Goal: Task Accomplishment & Management: Manage account settings

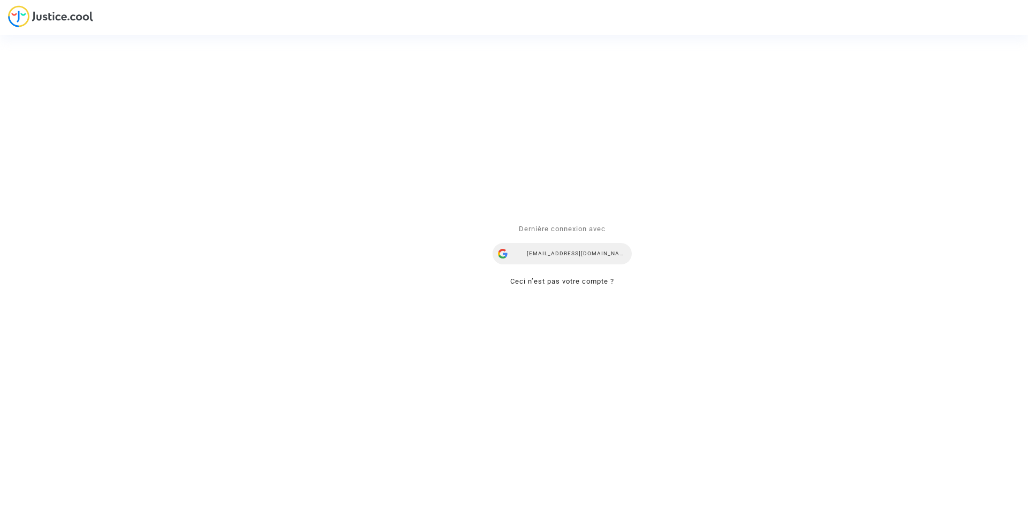
click at [558, 258] on div "ealvarez@reclamaciondevuelos.com" at bounding box center [562, 253] width 139 height 21
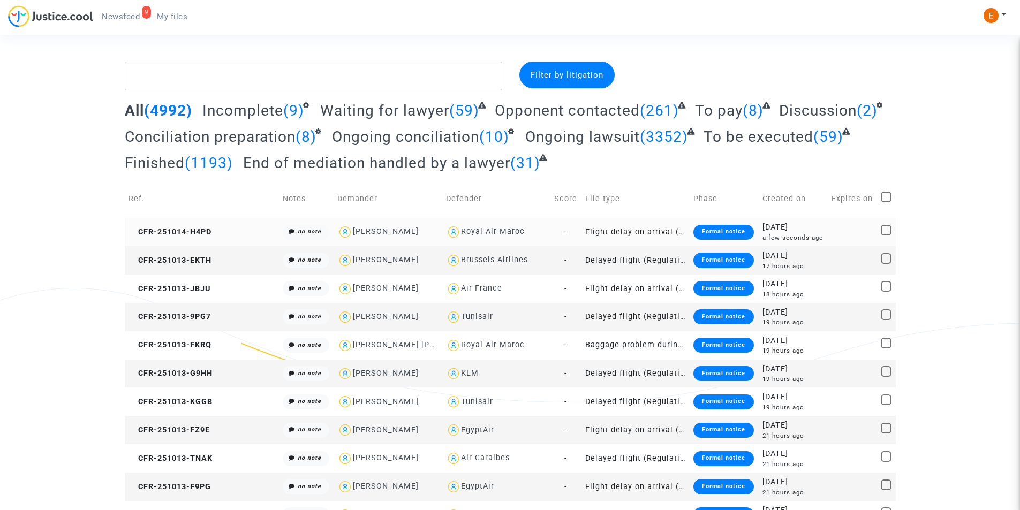
click at [694, 231] on div "Formal notice" at bounding box center [724, 232] width 61 height 15
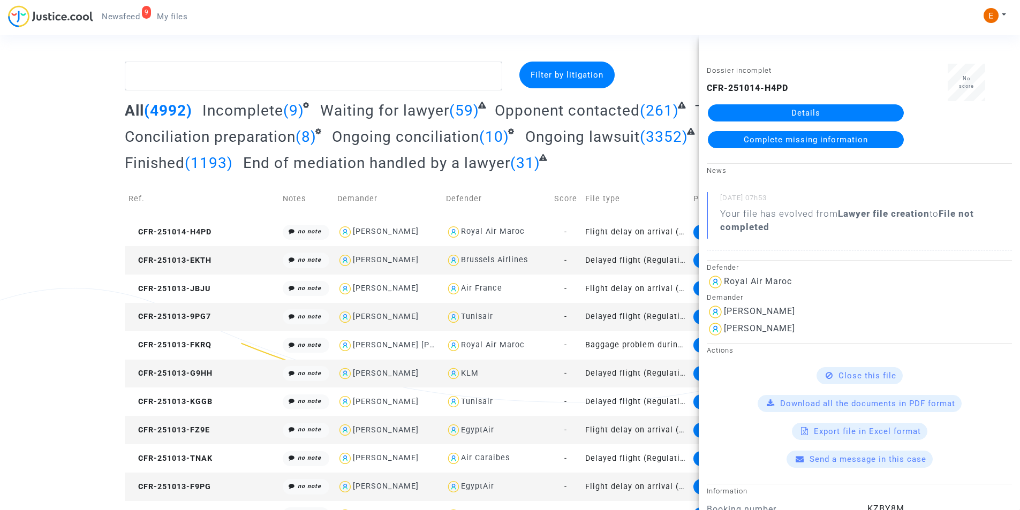
click at [834, 106] on link "Details" at bounding box center [806, 112] width 196 height 17
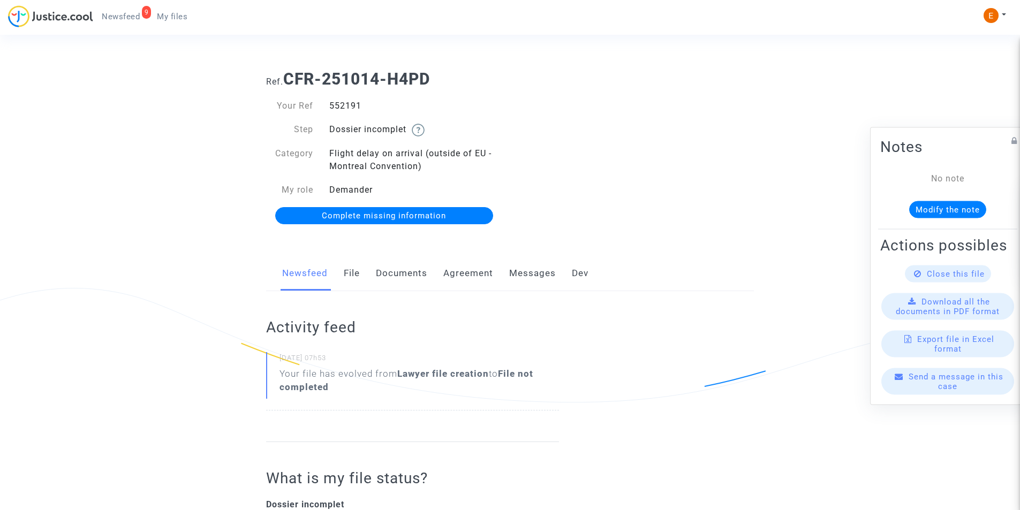
click at [396, 268] on link "Documents" at bounding box center [401, 273] width 51 height 35
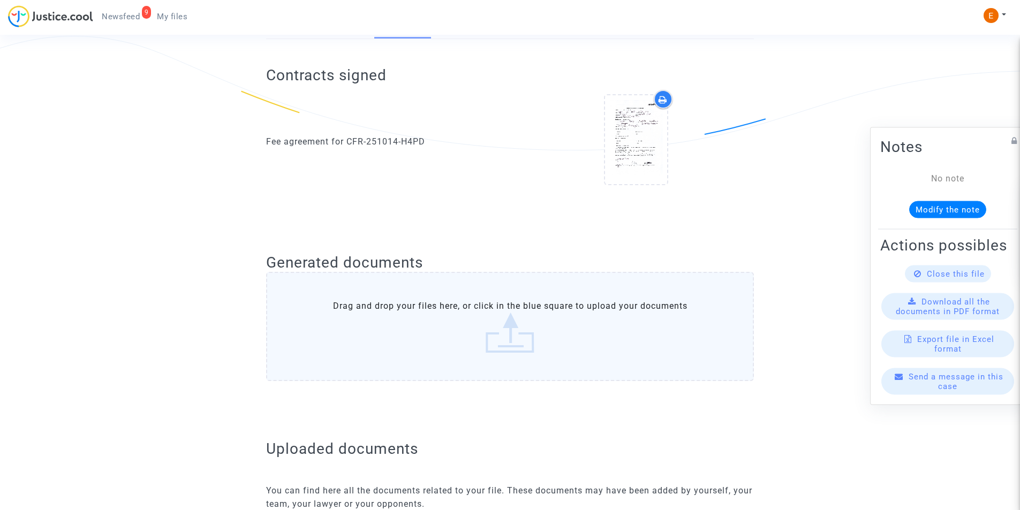
scroll to position [536, 0]
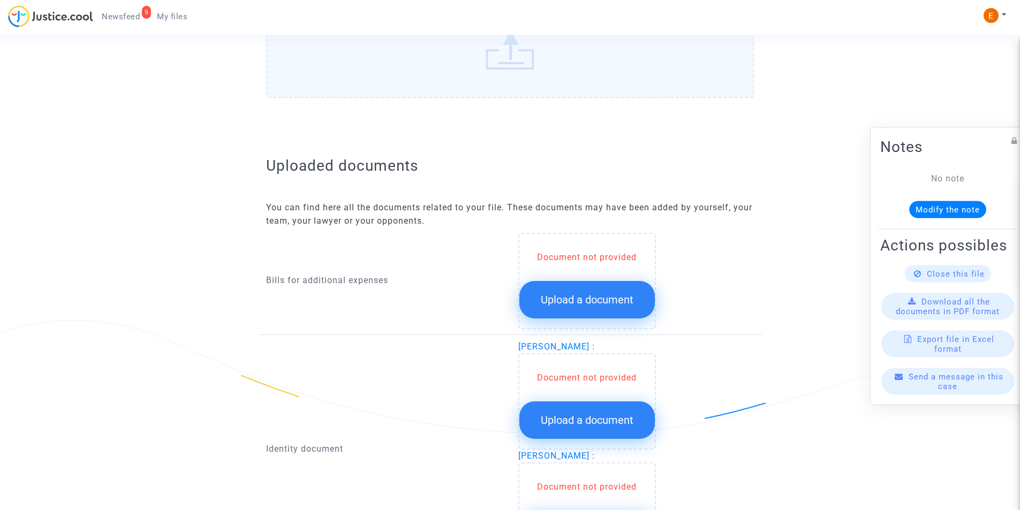
click at [533, 284] on button "Upload a document" at bounding box center [588, 299] width 136 height 37
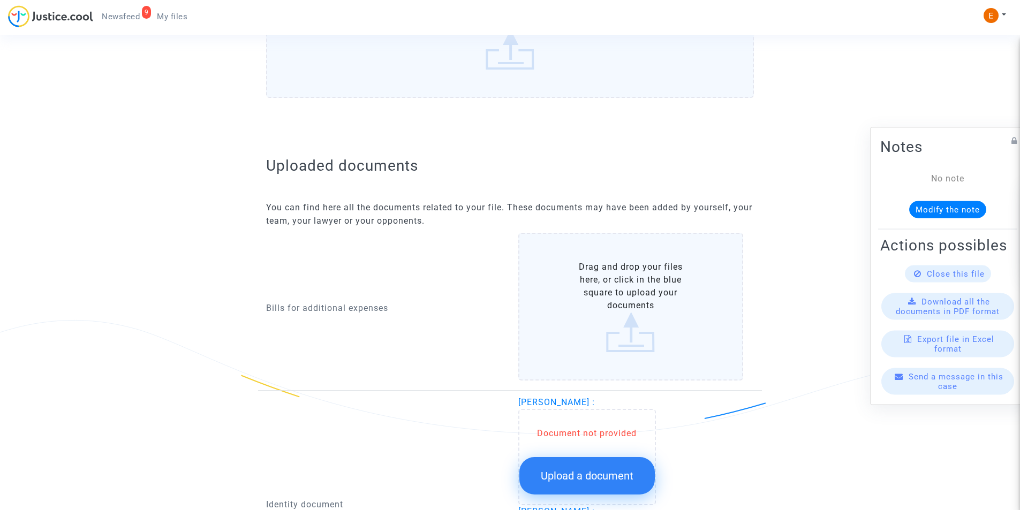
click at [587, 279] on label "Drag and drop your files here, or click in the blue square to upload your docum…" at bounding box center [632, 307] width 226 height 148
click at [0, 0] on input "Drag and drop your files here, or click in the blue square to upload your docum…" at bounding box center [0, 0] width 0 height 0
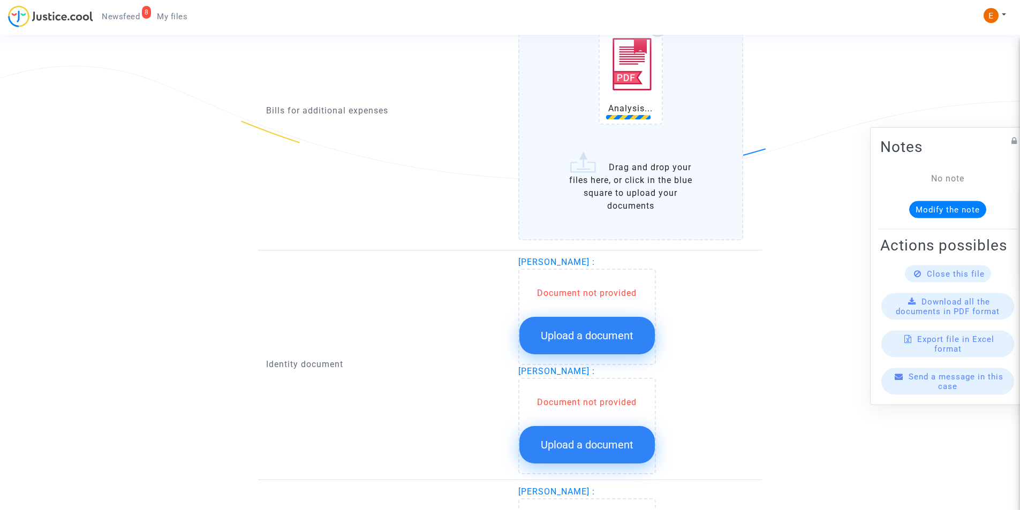
scroll to position [804, 0]
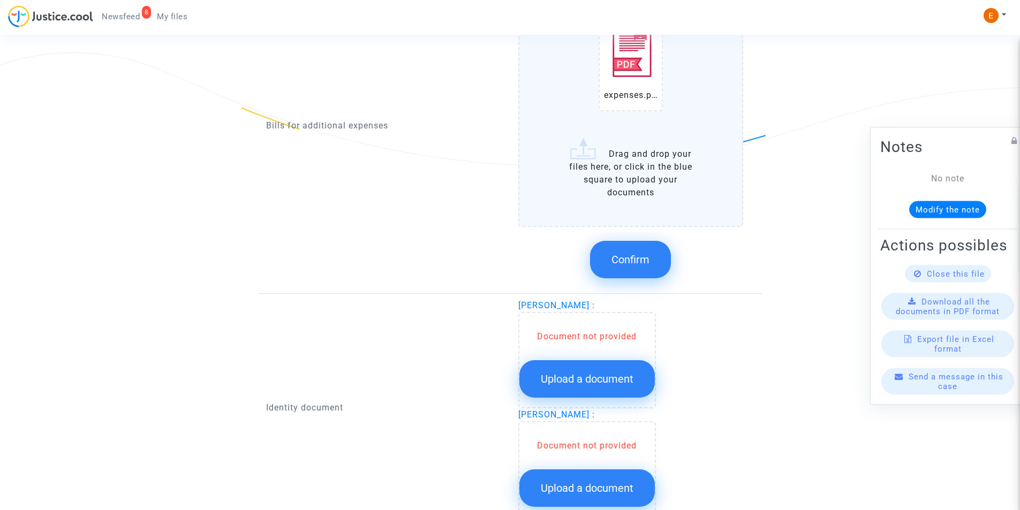
click at [628, 267] on button "Confirm" at bounding box center [630, 259] width 81 height 37
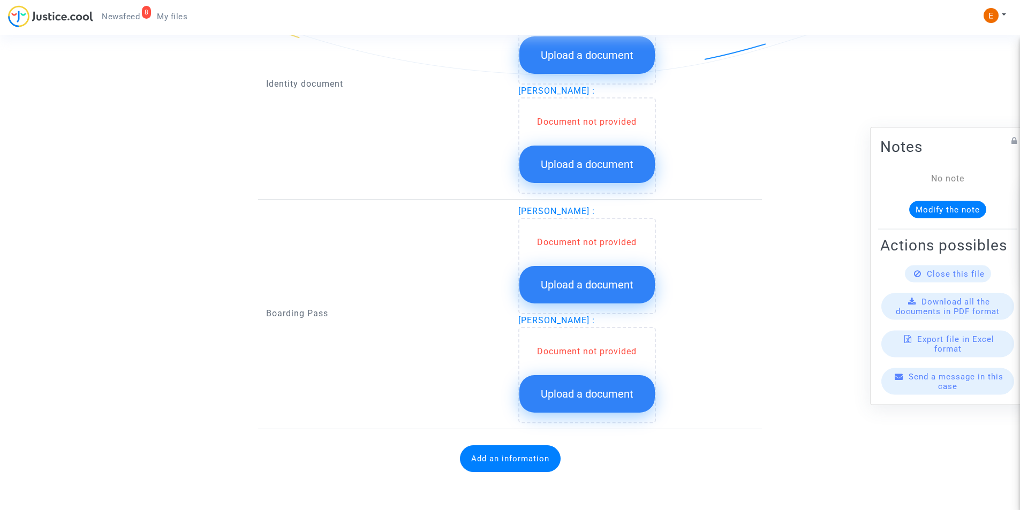
scroll to position [895, 0]
click at [579, 161] on span "Upload a document" at bounding box center [587, 164] width 93 height 13
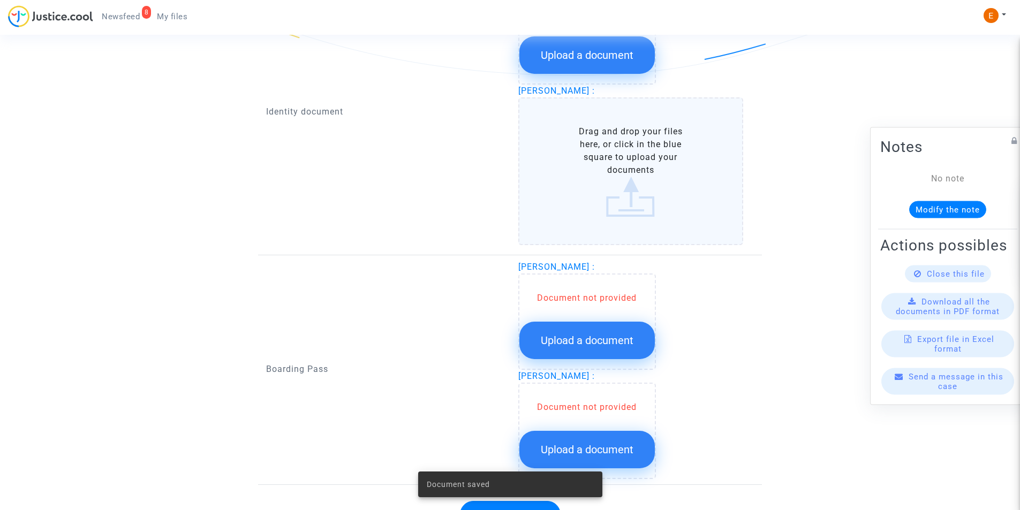
click at [571, 169] on label "Drag and drop your files here, or click in the blue square to upload your docum…" at bounding box center [632, 171] width 226 height 148
click at [0, 0] on input "Drag and drop your files here, or click in the blue square to upload your docum…" at bounding box center [0, 0] width 0 height 0
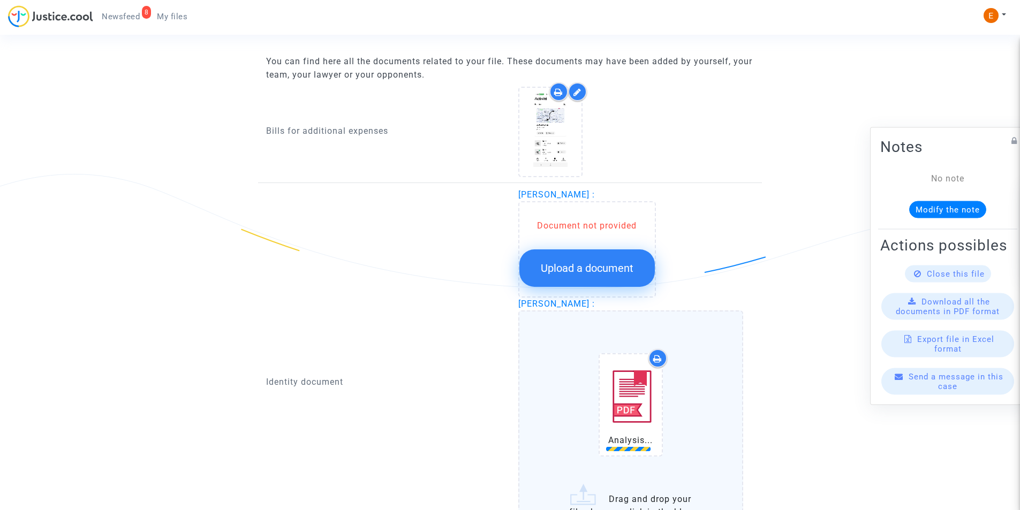
scroll to position [681, 0]
click at [547, 269] on span "Upload a document" at bounding box center [587, 269] width 93 height 13
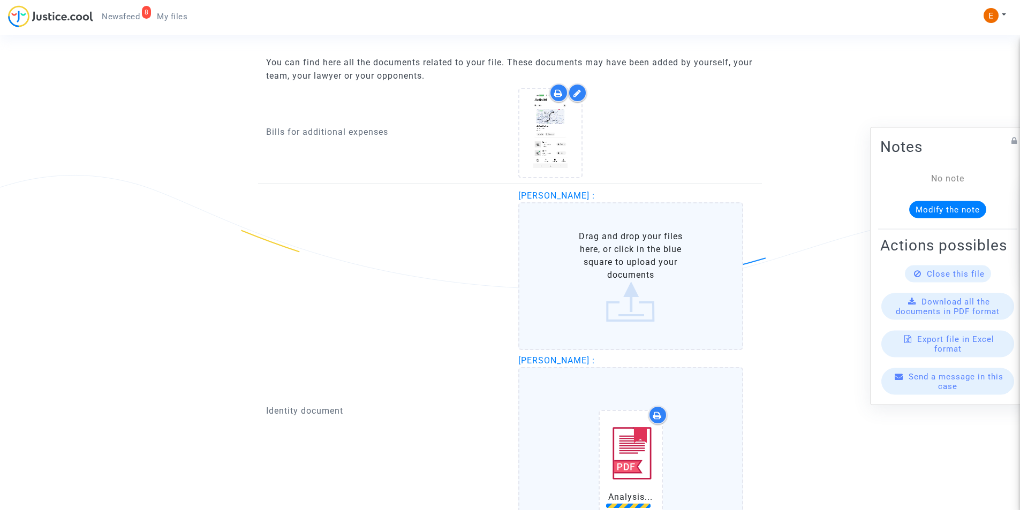
click at [557, 263] on label "Drag and drop your files here, or click in the blue square to upload your docum…" at bounding box center [632, 276] width 226 height 148
click at [0, 0] on input "Drag and drop your files here, or click in the blue square to upload your docum…" at bounding box center [0, 0] width 0 height 0
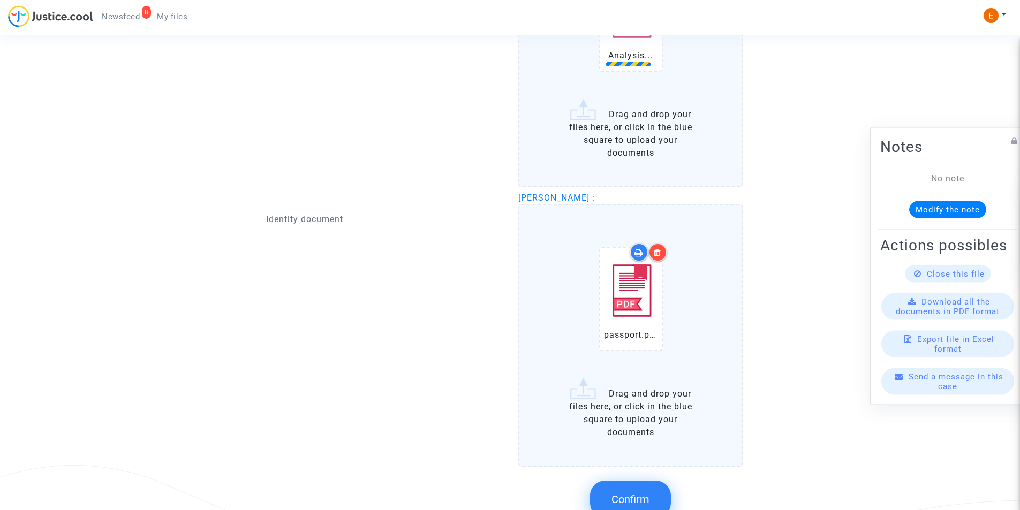
scroll to position [1056, 0]
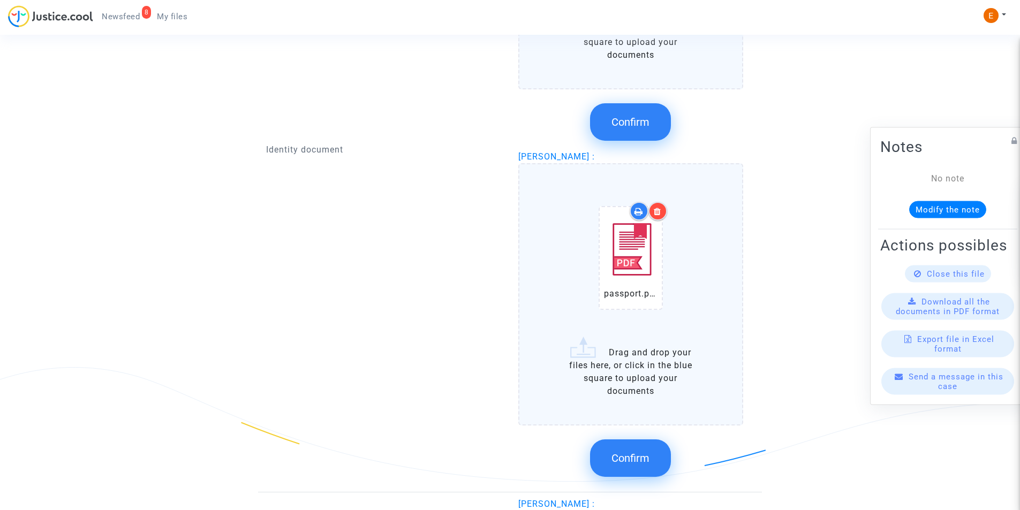
click at [618, 449] on button "Confirm" at bounding box center [630, 458] width 81 height 37
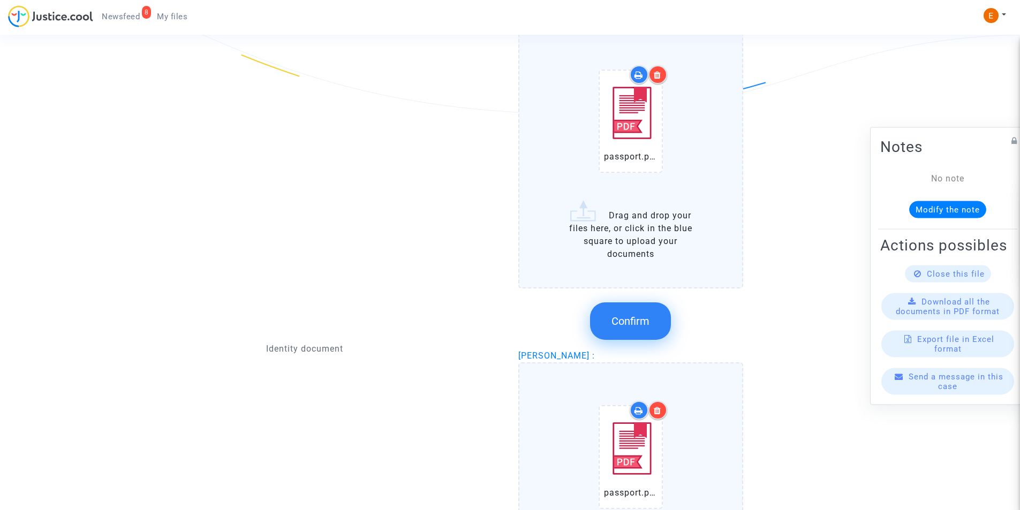
scroll to position [842, 0]
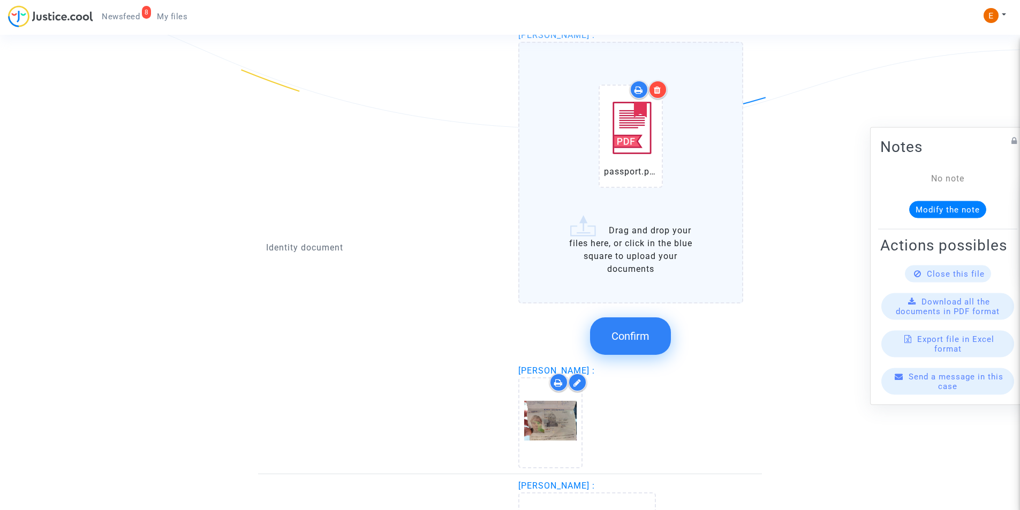
click at [638, 332] on span "Confirm" at bounding box center [631, 336] width 38 height 13
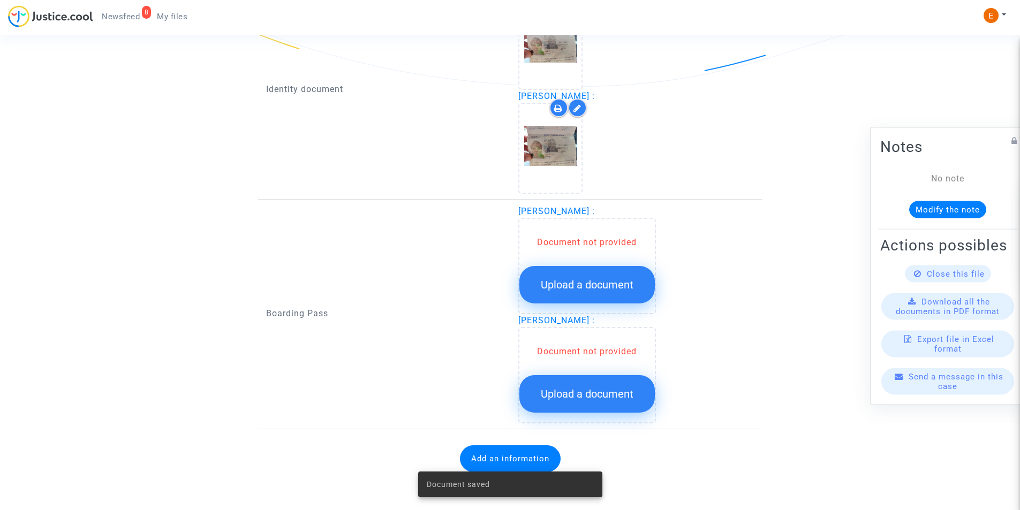
scroll to position [884, 0]
click at [580, 281] on span "Upload a document" at bounding box center [587, 285] width 93 height 13
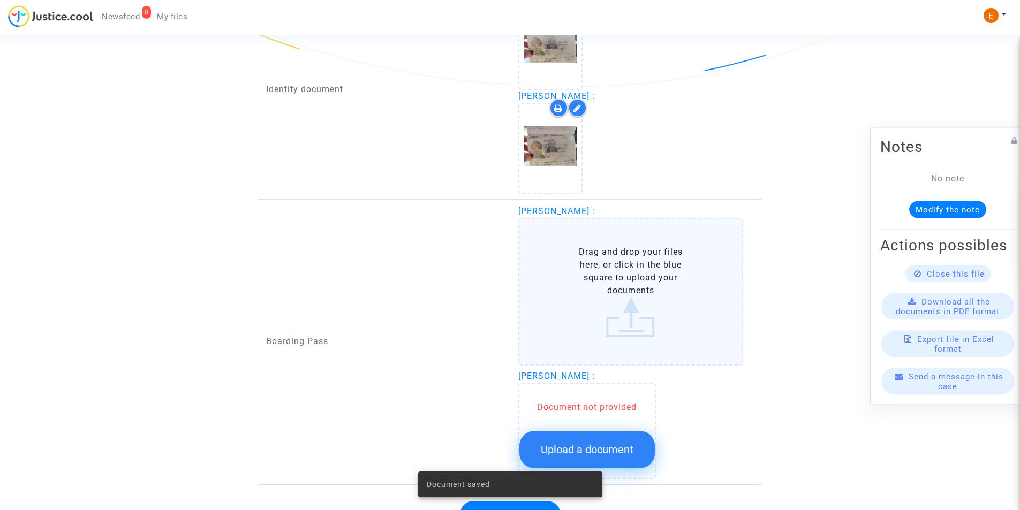
click at [582, 281] on label "Drag and drop your files here, or click in the blue square to upload your docum…" at bounding box center [632, 292] width 226 height 148
click at [0, 0] on input "Drag and drop your files here, or click in the blue square to upload your docum…" at bounding box center [0, 0] width 0 height 0
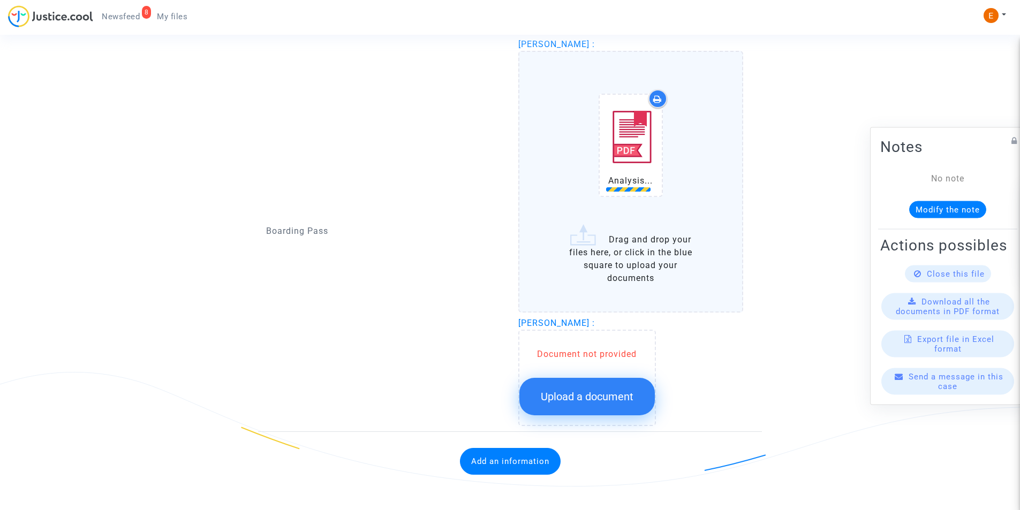
scroll to position [1054, 0]
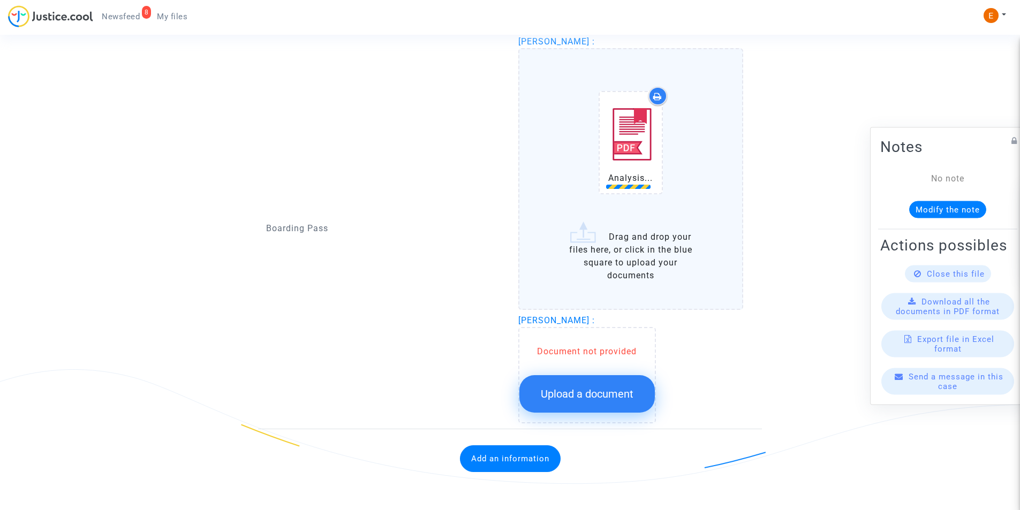
click at [599, 406] on button "Upload a document" at bounding box center [588, 394] width 136 height 37
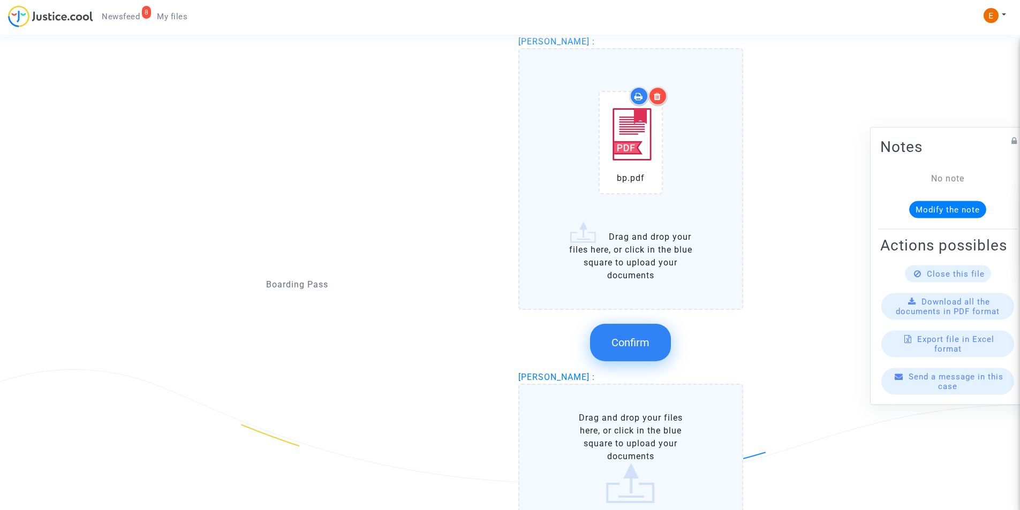
click at [599, 406] on label "Drag and drop your files here, or click in the blue square to upload your docum…" at bounding box center [632, 458] width 226 height 148
click at [0, 0] on input "Drag and drop your files here, or click in the blue square to upload your docum…" at bounding box center [0, 0] width 0 height 0
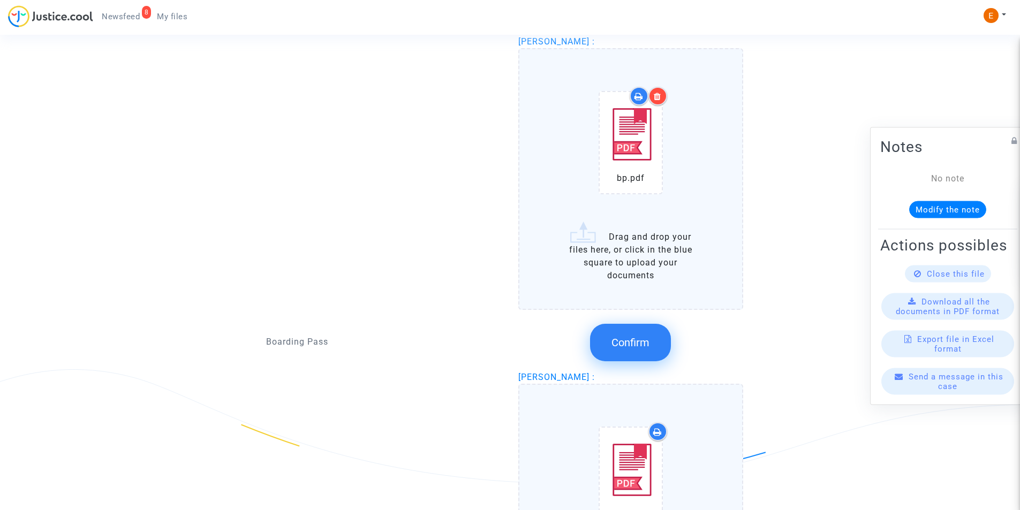
click at [619, 346] on span "Confirm" at bounding box center [631, 342] width 38 height 13
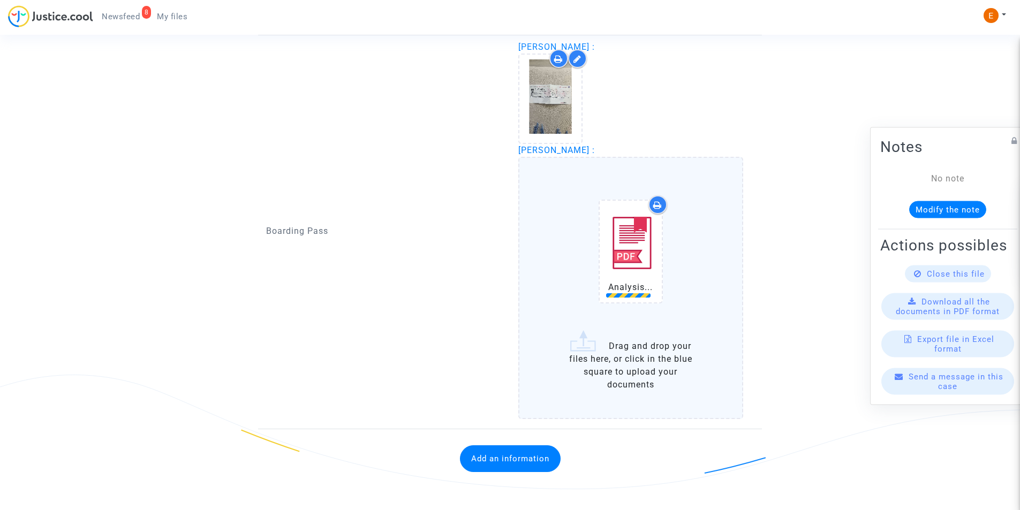
scroll to position [1105, 0]
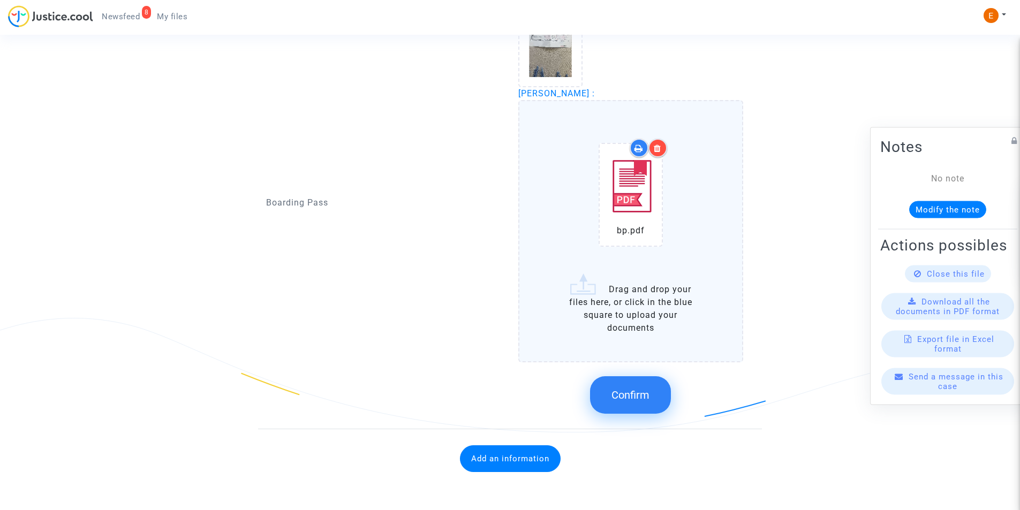
click at [619, 390] on span "Confirm" at bounding box center [631, 395] width 38 height 13
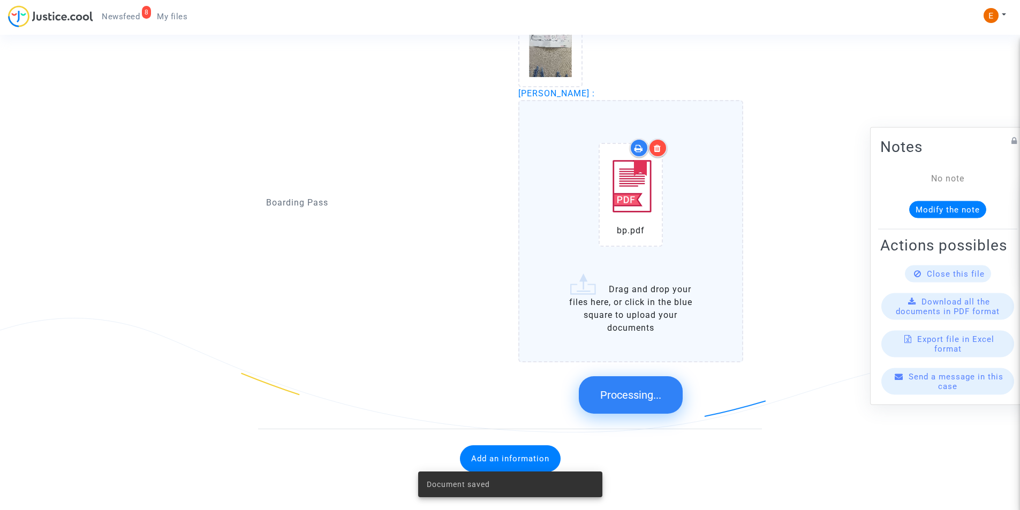
scroll to position [873, 0]
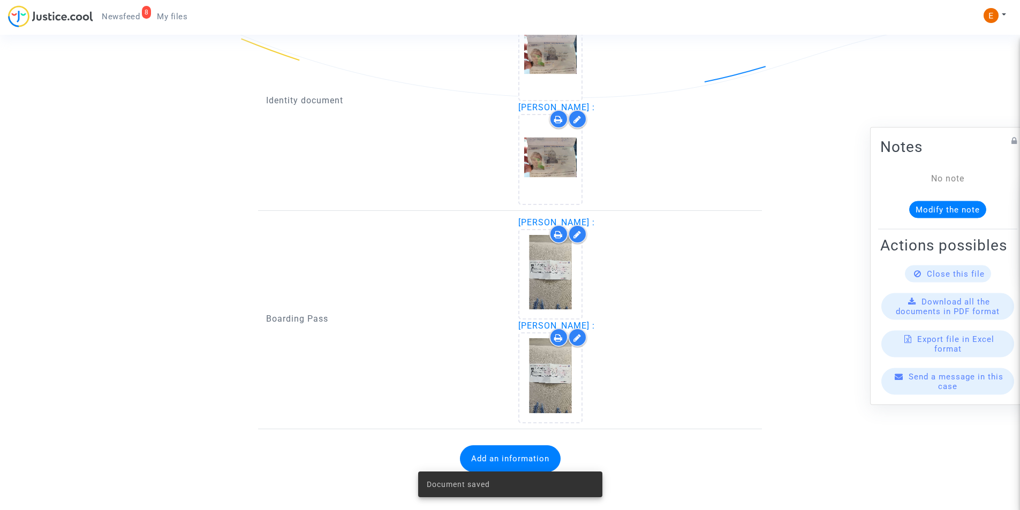
click at [522, 454] on button "Add an information" at bounding box center [510, 459] width 101 height 27
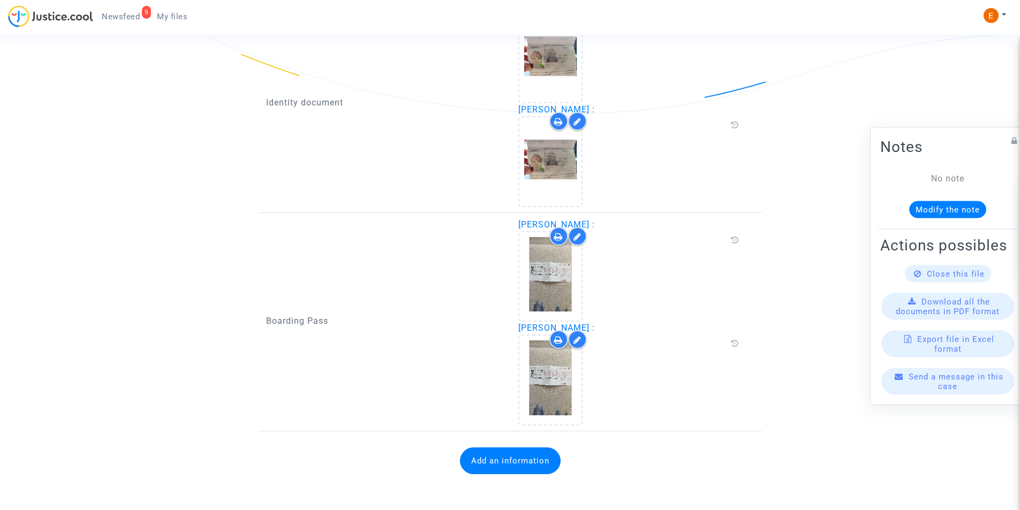
scroll to position [859, 0]
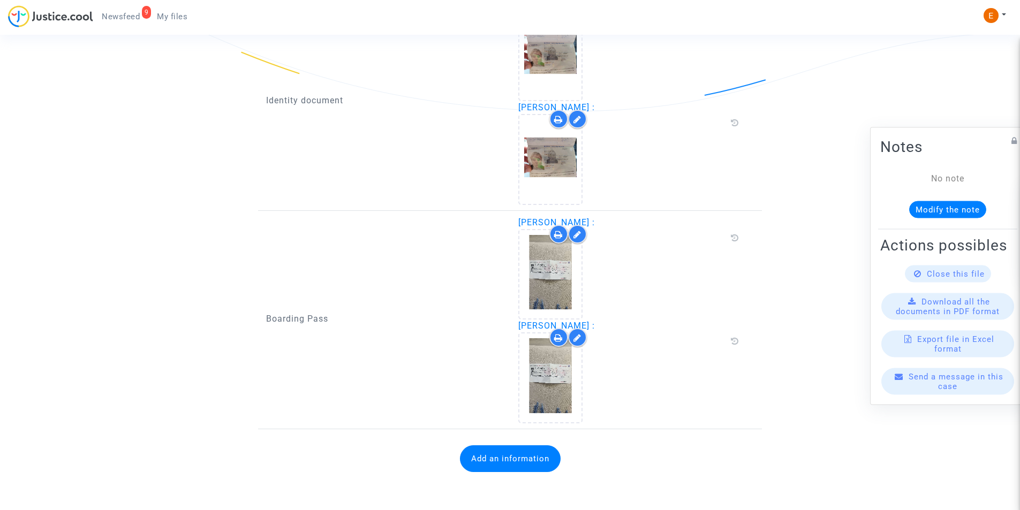
click at [485, 467] on button "Add an information" at bounding box center [510, 459] width 101 height 27
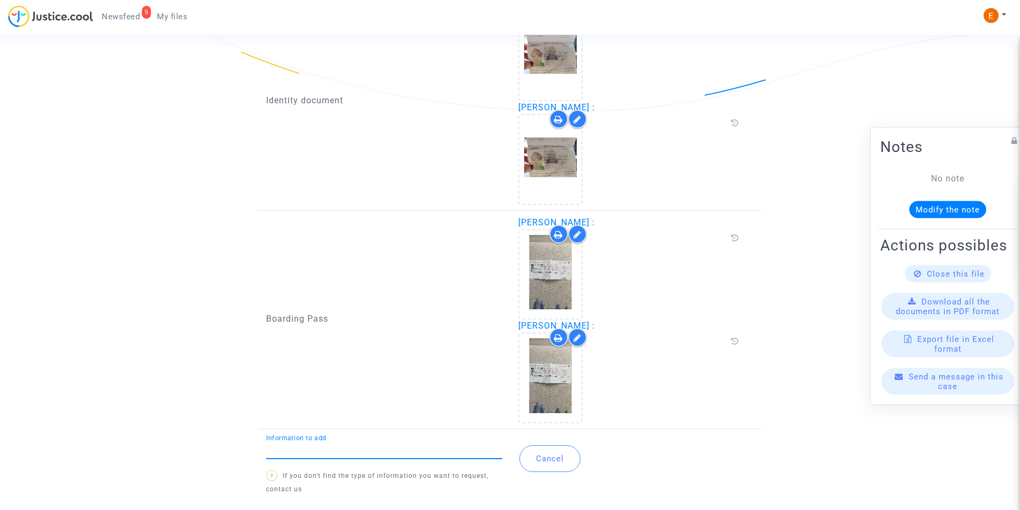
click at [449, 453] on input "Information to add" at bounding box center [384, 451] width 236 height 10
type input "Flight report"
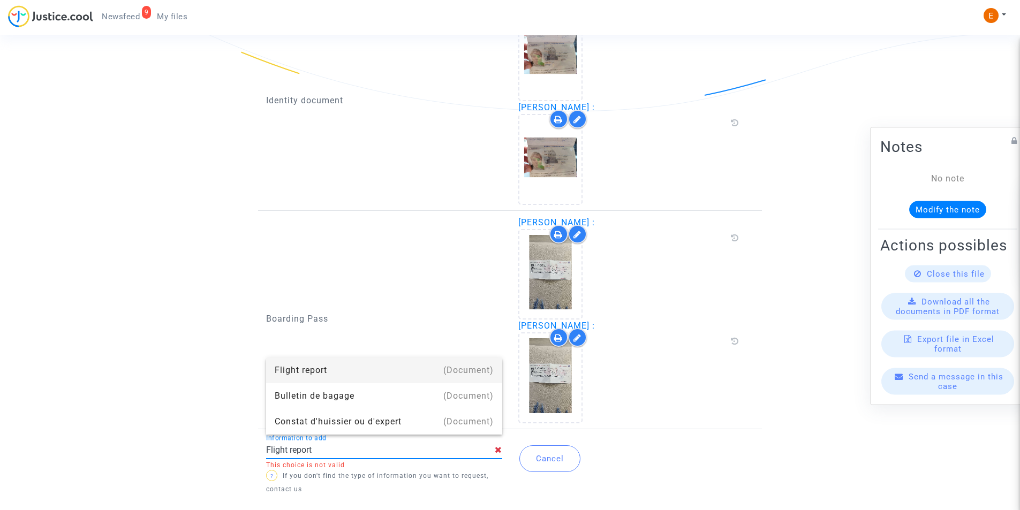
click at [350, 369] on div "Flight report" at bounding box center [384, 371] width 219 height 26
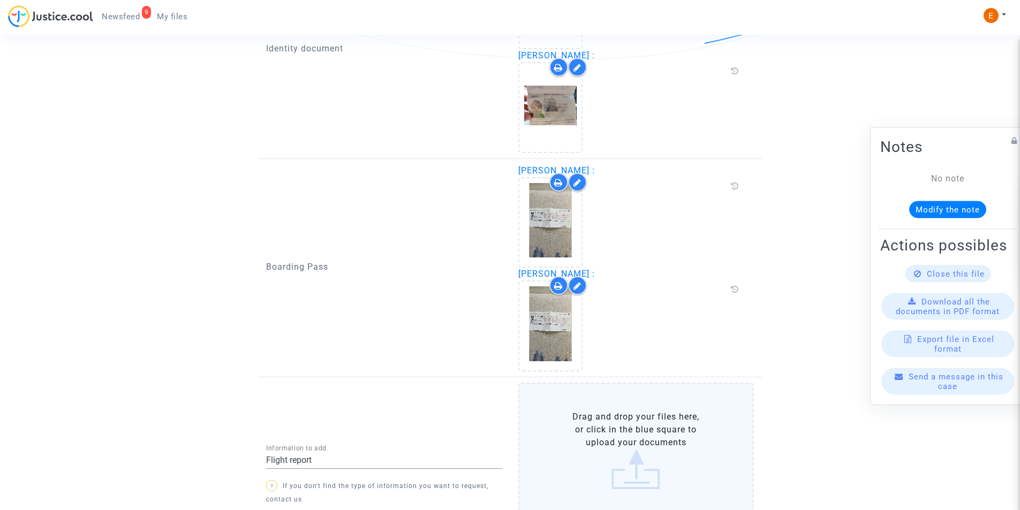
scroll to position [1004, 0]
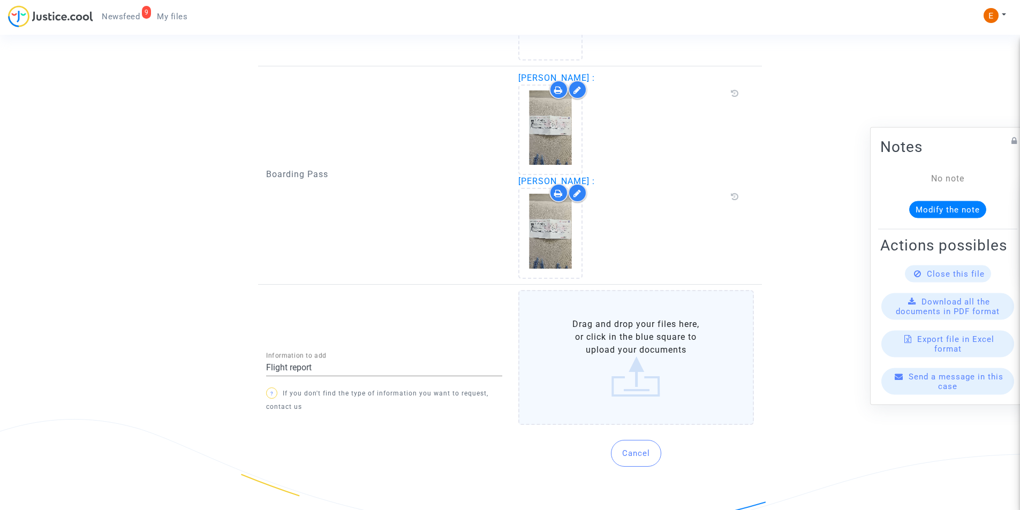
click at [573, 368] on label "Drag and drop your files here, or click in the blue square to upload your docum…" at bounding box center [637, 357] width 236 height 135
click at [0, 0] on input "Drag and drop your files here, or click in the blue square to upload your docum…" at bounding box center [0, 0] width 0 height 0
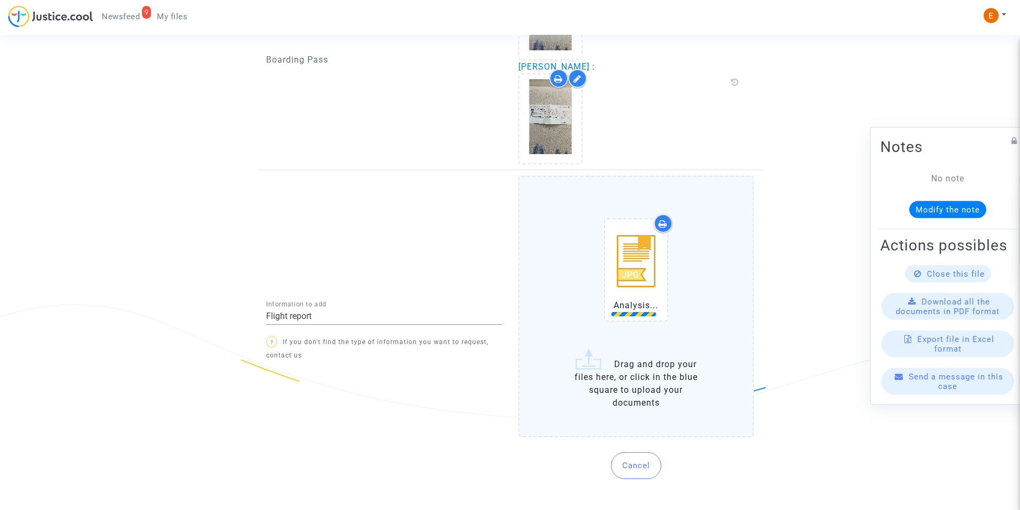
scroll to position [1131, 0]
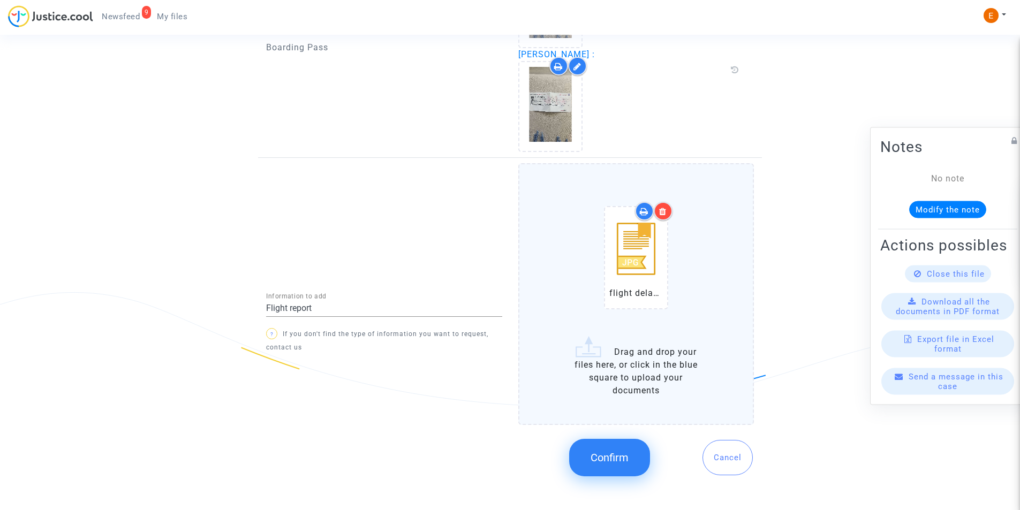
click at [618, 464] on span "Confirm" at bounding box center [610, 458] width 38 height 13
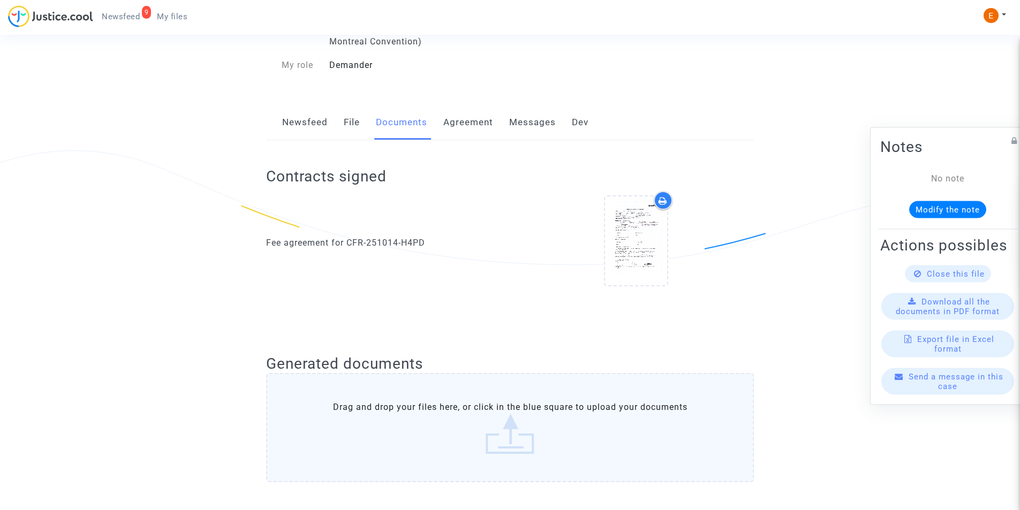
scroll to position [0, 0]
